Goal: Task Accomplishment & Management: Manage account settings

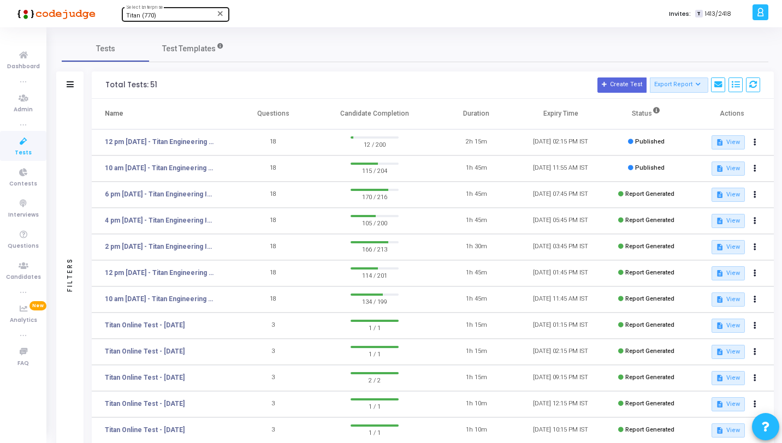
click at [152, 11] on div "Titan (770) Select Enterprise" at bounding box center [175, 13] width 98 height 16
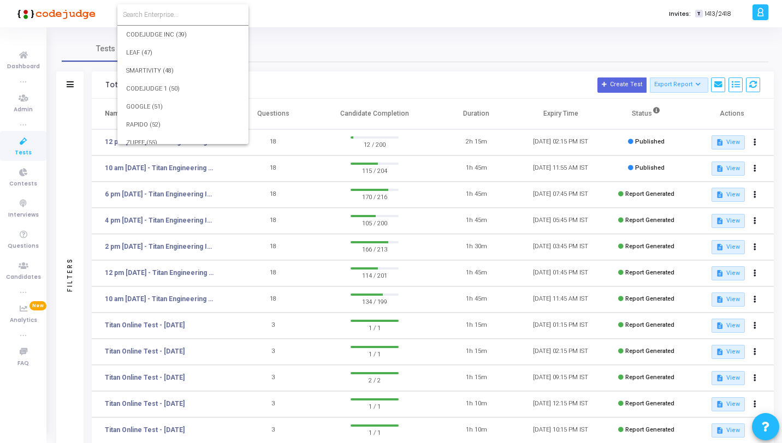
scroll to position [12596, 0]
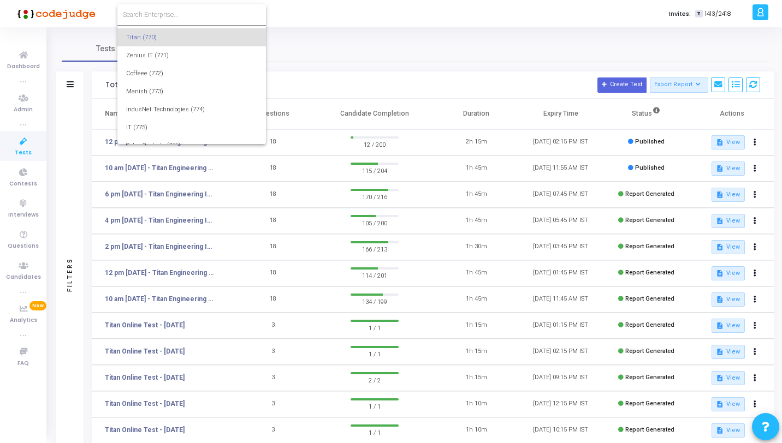
click at [97, 18] on div at bounding box center [391, 221] width 782 height 443
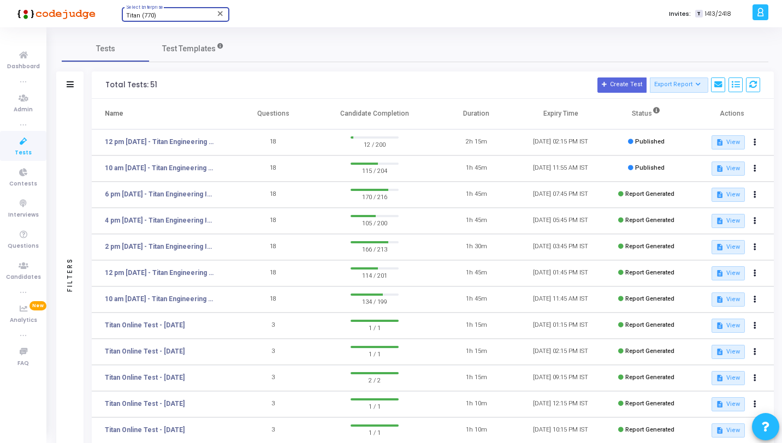
scroll to position [12575, 0]
click at [25, 141] on icon at bounding box center [23, 142] width 23 height 14
click at [29, 149] on span "Tests" at bounding box center [23, 153] width 17 height 9
click at [177, 13] on div "Titan (770)" at bounding box center [170, 16] width 88 height 7
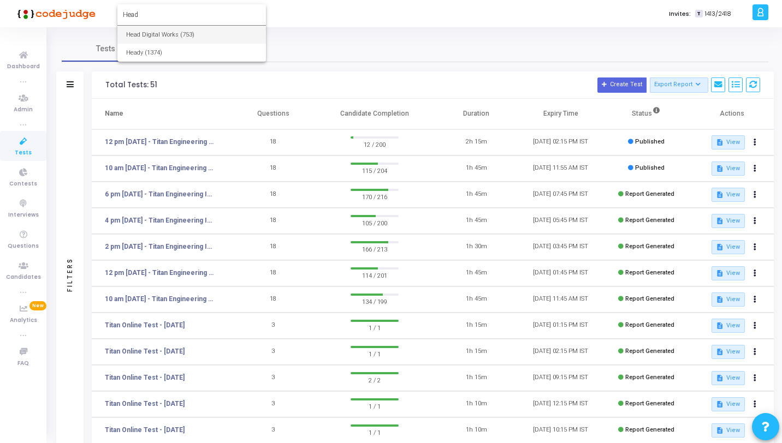
type input "Head"
click at [180, 29] on span "Head Digital Works (753)" at bounding box center [191, 35] width 131 height 18
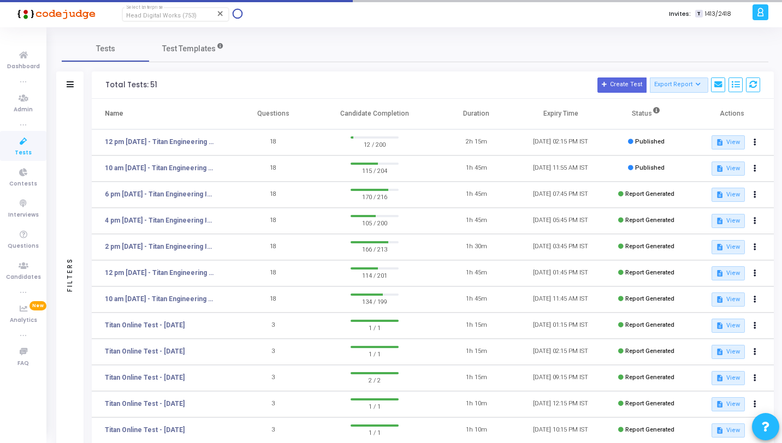
click at [753, 17] on div at bounding box center [761, 12] width 16 height 16
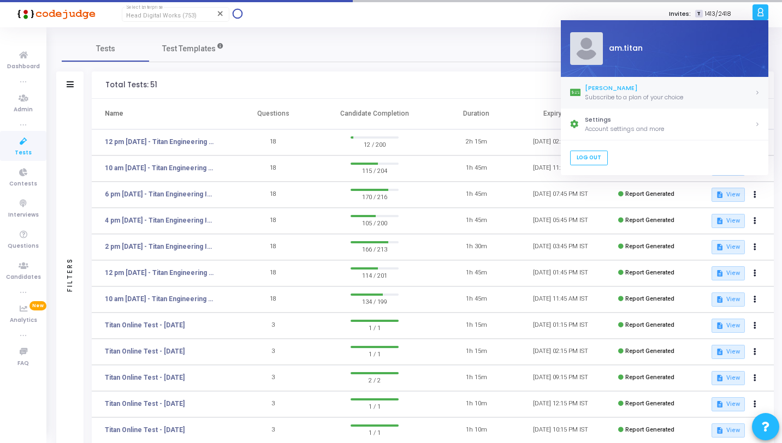
click at [670, 90] on div "[PERSON_NAME]" at bounding box center [670, 88] width 170 height 9
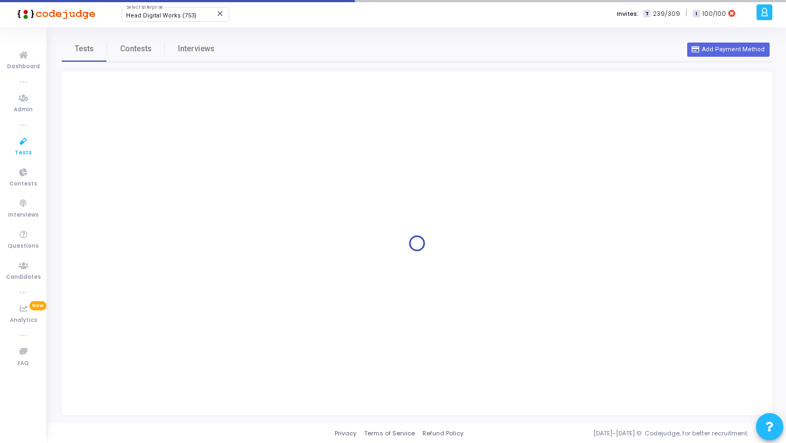
click at [27, 145] on icon at bounding box center [23, 142] width 23 height 14
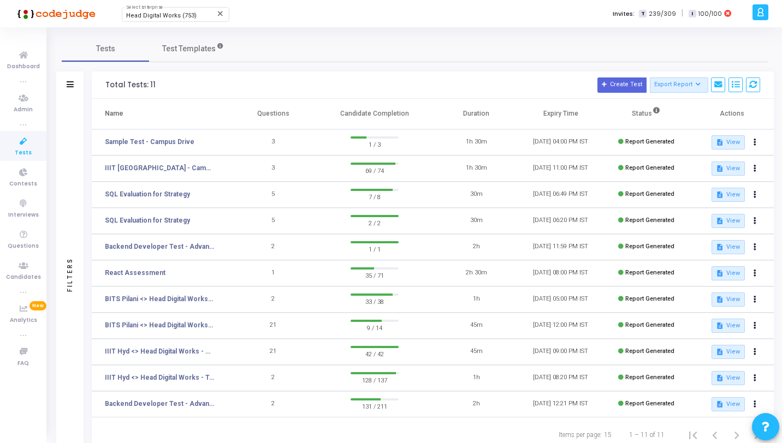
click at [763, 14] on icon at bounding box center [760, 12] width 8 height 13
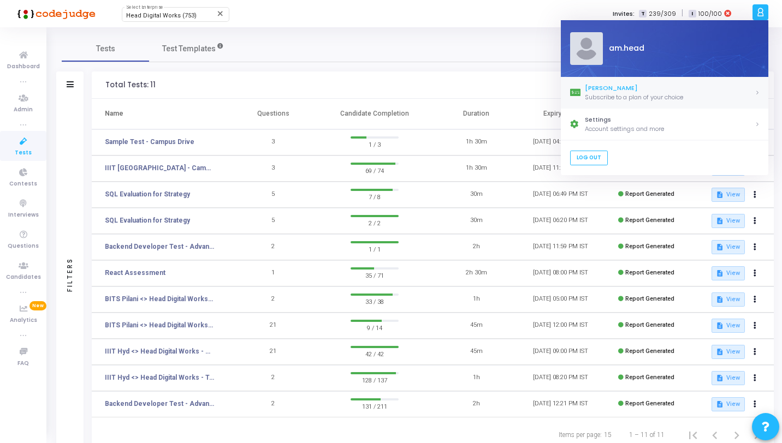
click at [637, 86] on div "[PERSON_NAME]" at bounding box center [670, 88] width 170 height 9
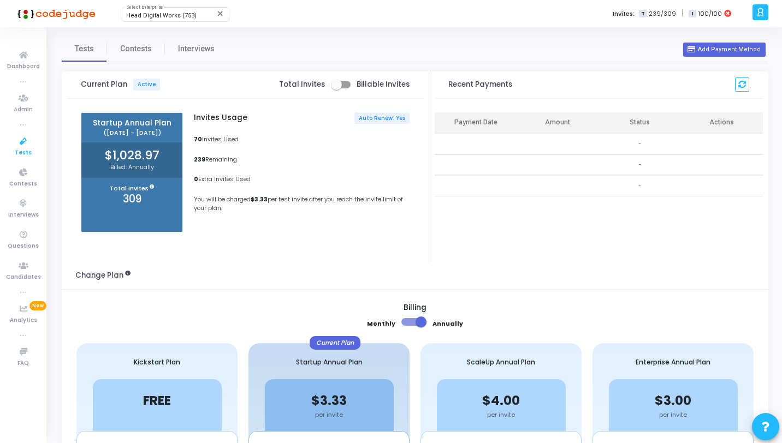
click at [20, 145] on icon at bounding box center [23, 142] width 23 height 14
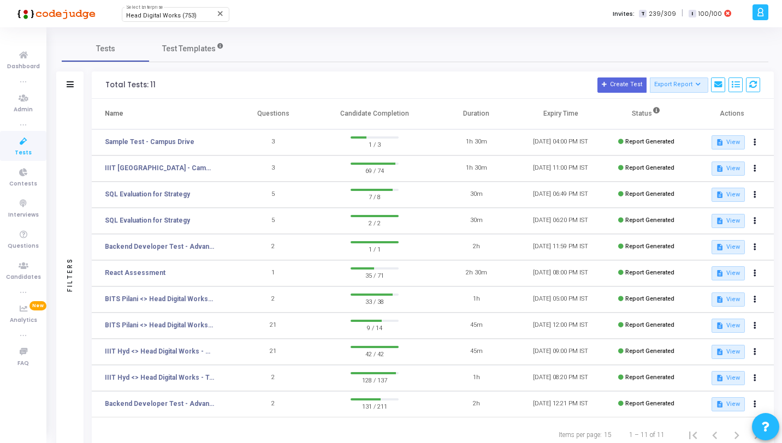
click at [421, 52] on div "Tests Test Templates" at bounding box center [415, 49] width 707 height 26
click at [529, 52] on div "Tests Test Templates" at bounding box center [415, 49] width 707 height 26
click at [164, 16] on span "Head Digital Works (753)" at bounding box center [161, 15] width 70 height 7
type input "Titan"
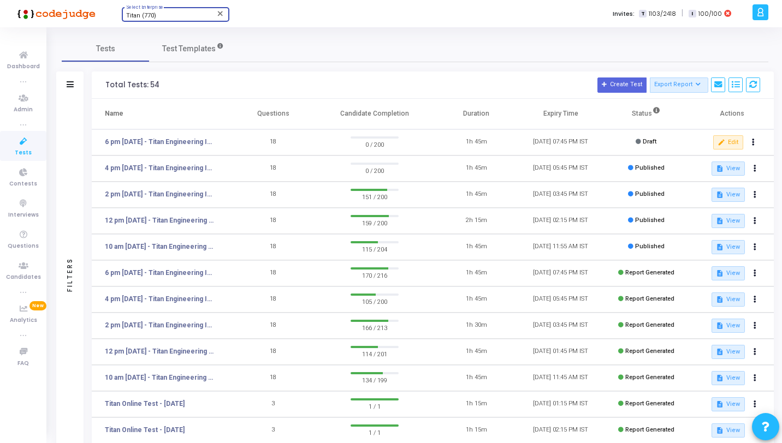
click at [164, 16] on div "Titan (770)" at bounding box center [170, 16] width 88 height 7
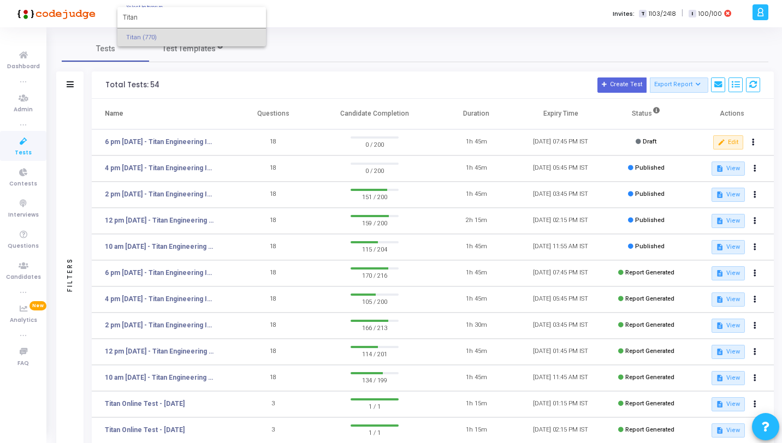
click at [343, 54] on div at bounding box center [391, 221] width 782 height 443
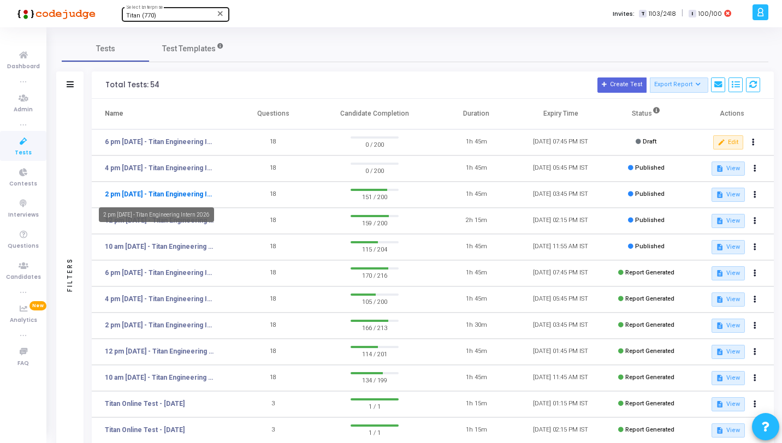
click at [197, 195] on link "2 pm [DATE] - Titan Engineering Intern 2026" at bounding box center [159, 195] width 109 height 10
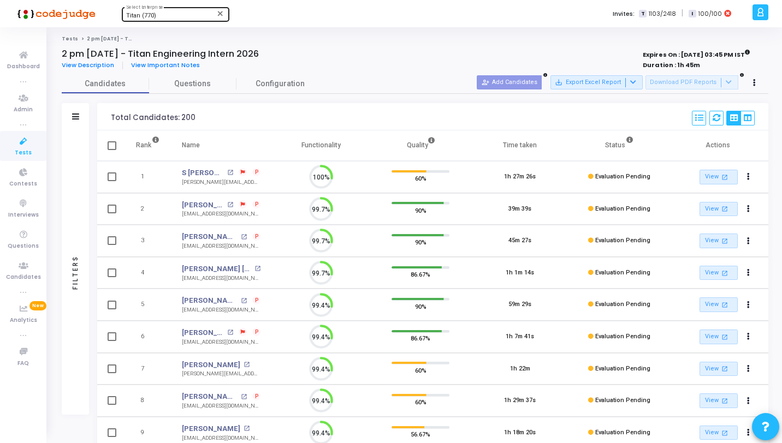
click at [70, 171] on div "Filters" at bounding box center [75, 273] width 27 height 285
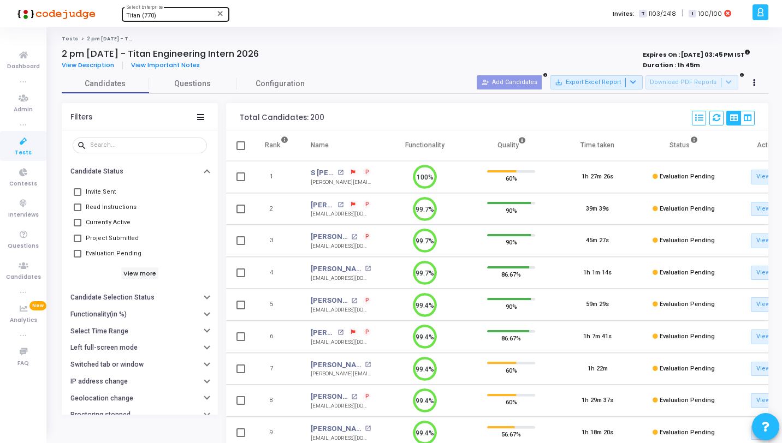
click at [128, 268] on div "View more" at bounding box center [140, 274] width 134 height 12
click at [129, 273] on h6 "View more" at bounding box center [140, 274] width 38 height 12
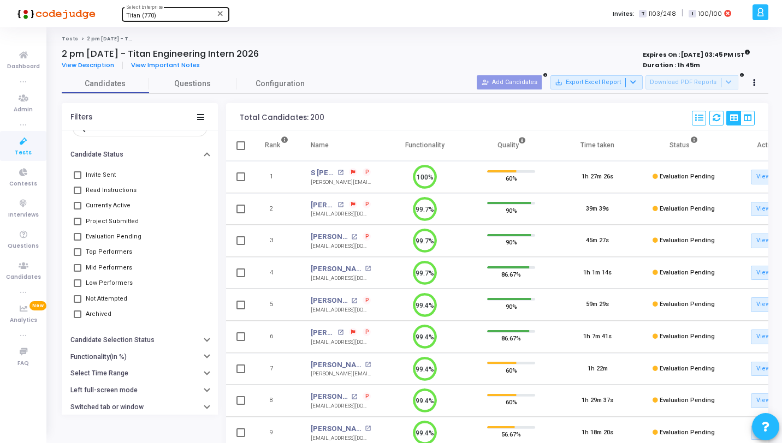
click at [118, 211] on span "Currently Active" at bounding box center [108, 205] width 45 height 13
click at [78, 210] on input "Currently Active" at bounding box center [77, 210] width 1 height 1
checkbox input "true"
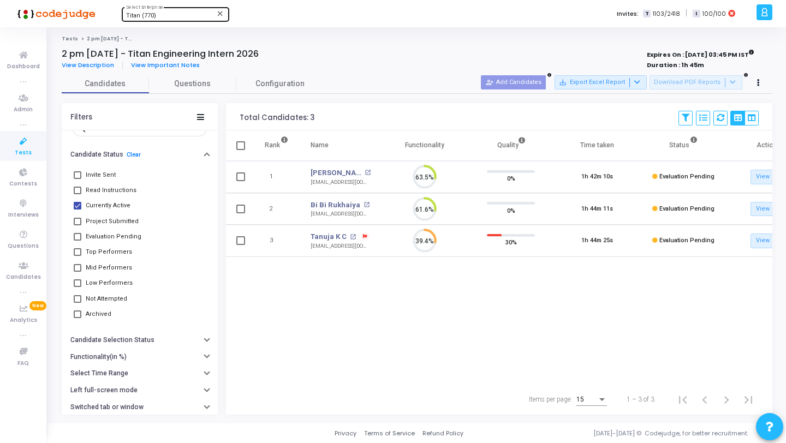
click at [118, 221] on span "Project Submitted" at bounding box center [112, 221] width 53 height 13
click at [78, 226] on input "Project Submitted" at bounding box center [77, 226] width 1 height 1
click at [118, 222] on span "Project Submitted" at bounding box center [112, 221] width 53 height 13
click at [78, 226] on input "Project Submitted" at bounding box center [77, 226] width 1 height 1
checkbox input "false"
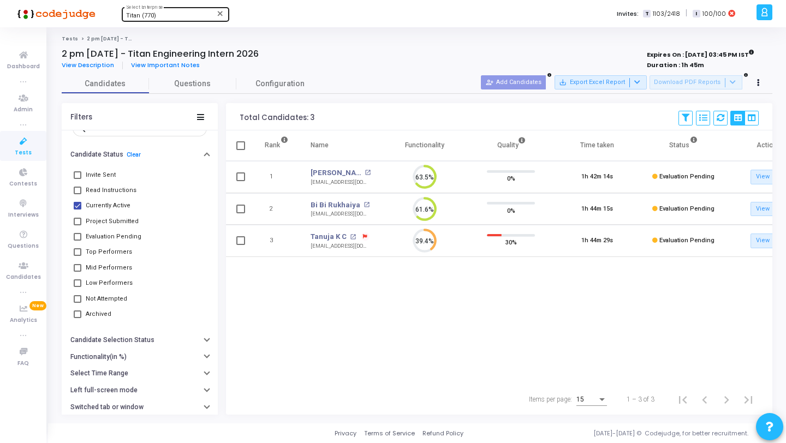
click at [120, 204] on span "Currently Active" at bounding box center [108, 205] width 45 height 13
click at [78, 210] on input "Currently Active" at bounding box center [77, 210] width 1 height 1
checkbox input "false"
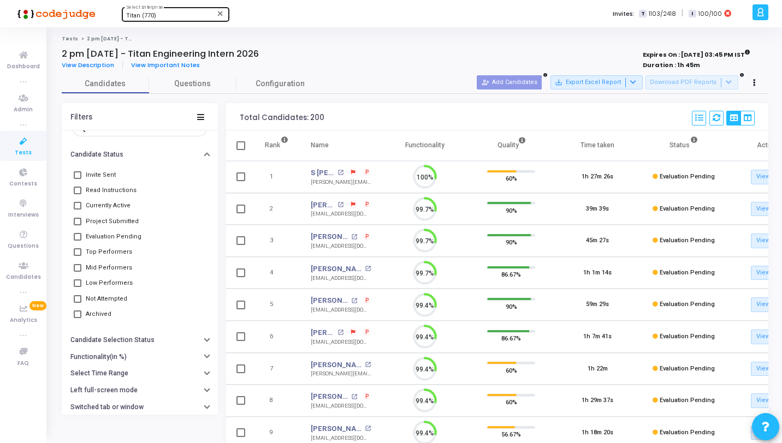
click at [129, 238] on span "Evaluation Pending" at bounding box center [114, 236] width 56 height 13
click at [78, 241] on input "Evaluation Pending" at bounding box center [77, 241] width 1 height 1
checkbox input "true"
click at [119, 255] on span "Top Performers" at bounding box center [109, 252] width 46 height 13
click at [78, 256] on input "Top Performers" at bounding box center [77, 256] width 1 height 1
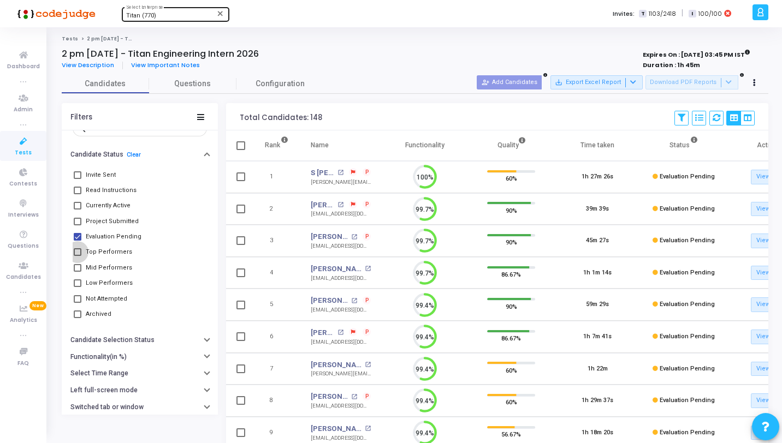
checkbox input "true"
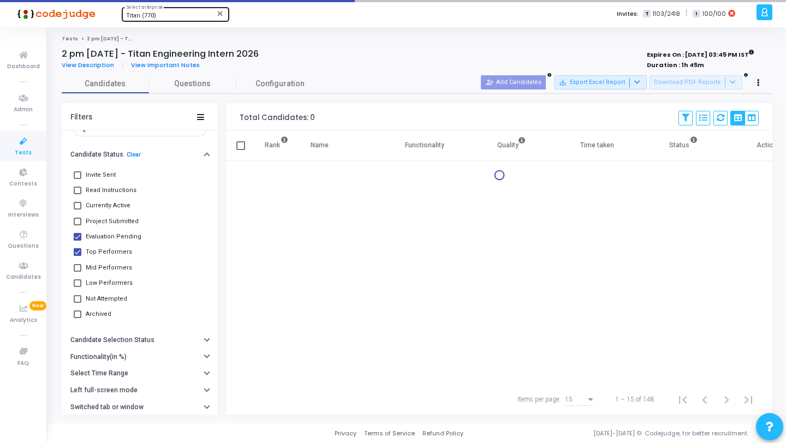
click at [117, 269] on span "Mid Performers" at bounding box center [109, 268] width 46 height 13
click at [78, 272] on input "Mid Performers" at bounding box center [77, 272] width 1 height 1
checkbox input "true"
click at [114, 287] on span "Low Performers" at bounding box center [109, 283] width 47 height 13
click at [78, 287] on input "Low Performers" at bounding box center [77, 287] width 1 height 1
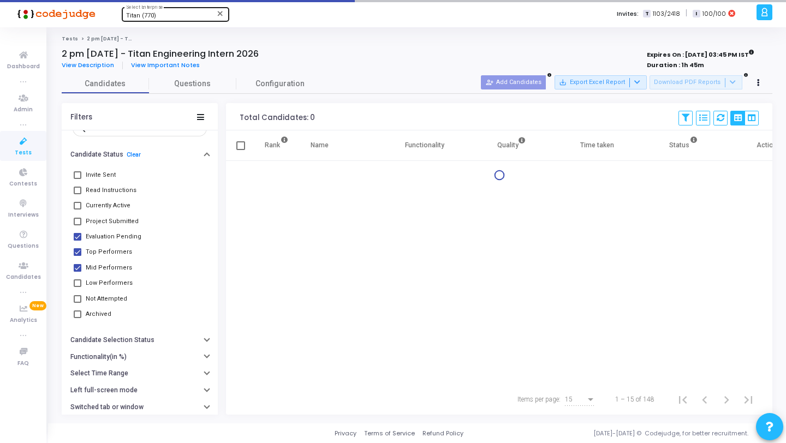
checkbox input "true"
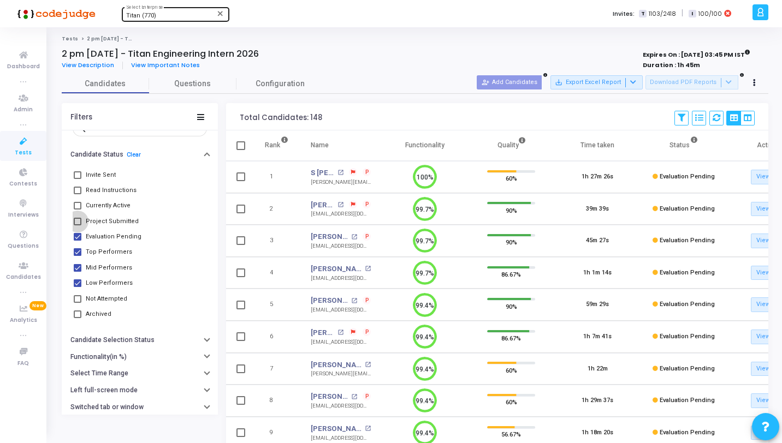
click at [112, 216] on span "Project Submitted" at bounding box center [112, 221] width 53 height 13
click at [78, 226] on input "Project Submitted" at bounding box center [77, 226] width 1 height 1
checkbox input "true"
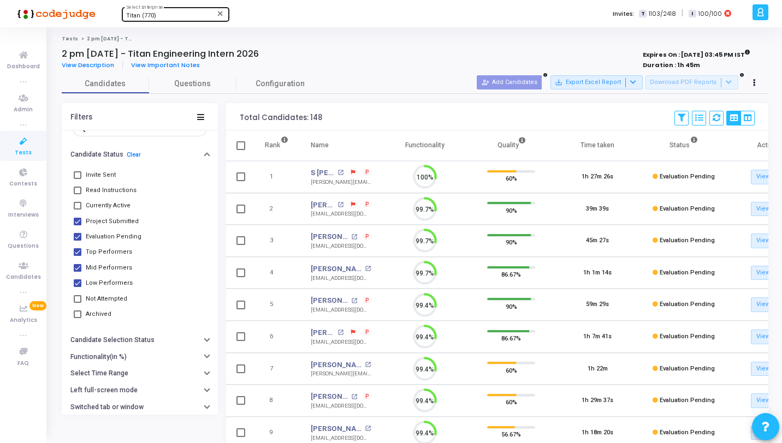
click at [111, 209] on span "Currently Active" at bounding box center [108, 205] width 45 height 13
click at [78, 210] on input "Currently Active" at bounding box center [77, 210] width 1 height 1
checkbox input "true"
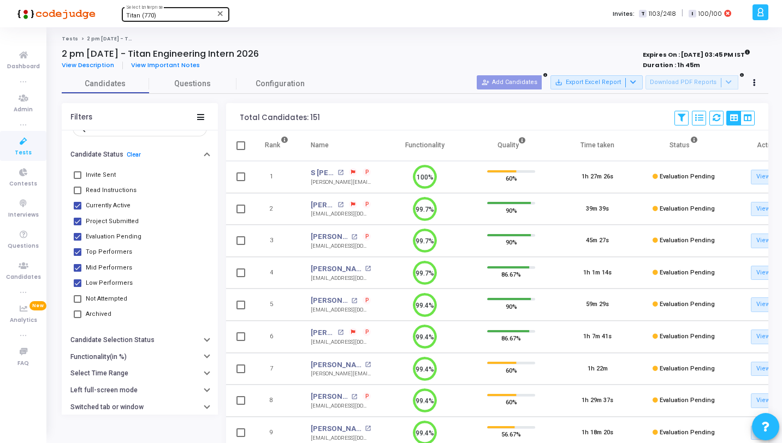
click at [107, 186] on span "Read Instructions" at bounding box center [111, 190] width 51 height 13
click at [78, 194] on input "Read Instructions" at bounding box center [77, 194] width 1 height 1
click at [107, 186] on span "Read Instructions" at bounding box center [111, 190] width 51 height 13
click at [78, 194] on input "Read Instructions" at bounding box center [77, 194] width 1 height 1
checkbox input "false"
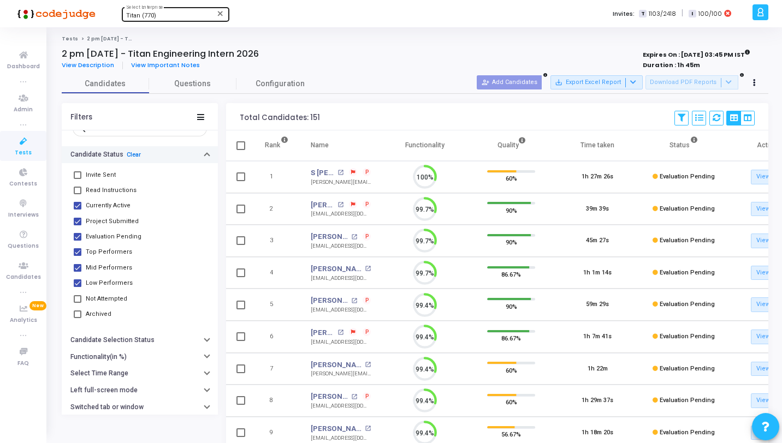
click at [127, 157] on link "Clear" at bounding box center [134, 154] width 14 height 7
checkbox input "false"
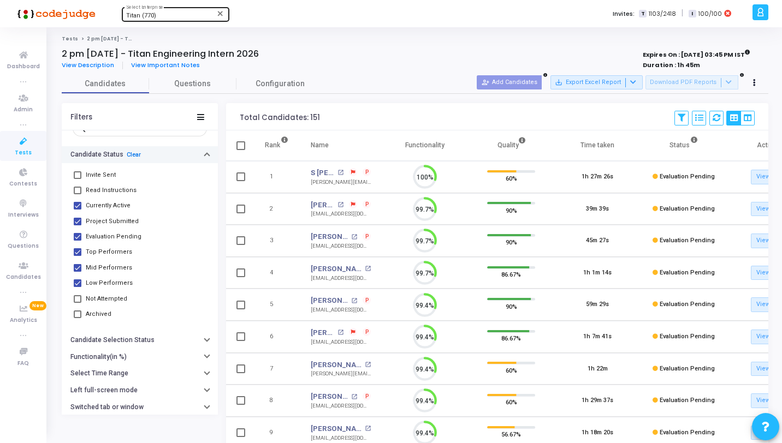
checkbox input "false"
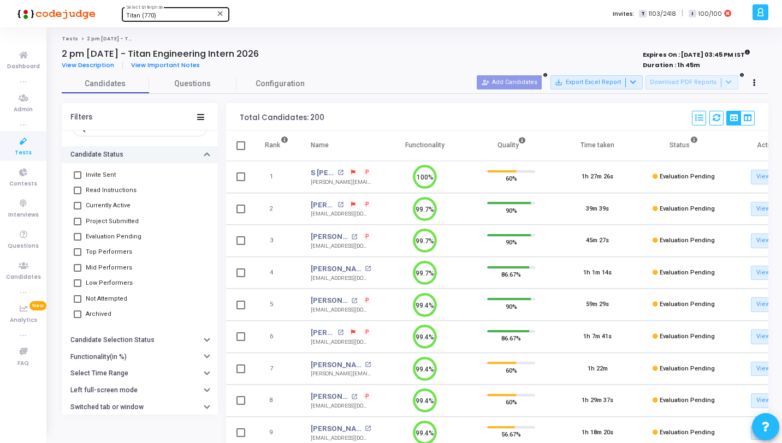
click at [387, 51] on div "2 pm [DATE] - Titan Engineering Intern 2026" at bounding box center [268, 54] width 413 height 11
